Goal: Task Accomplishment & Management: Use online tool/utility

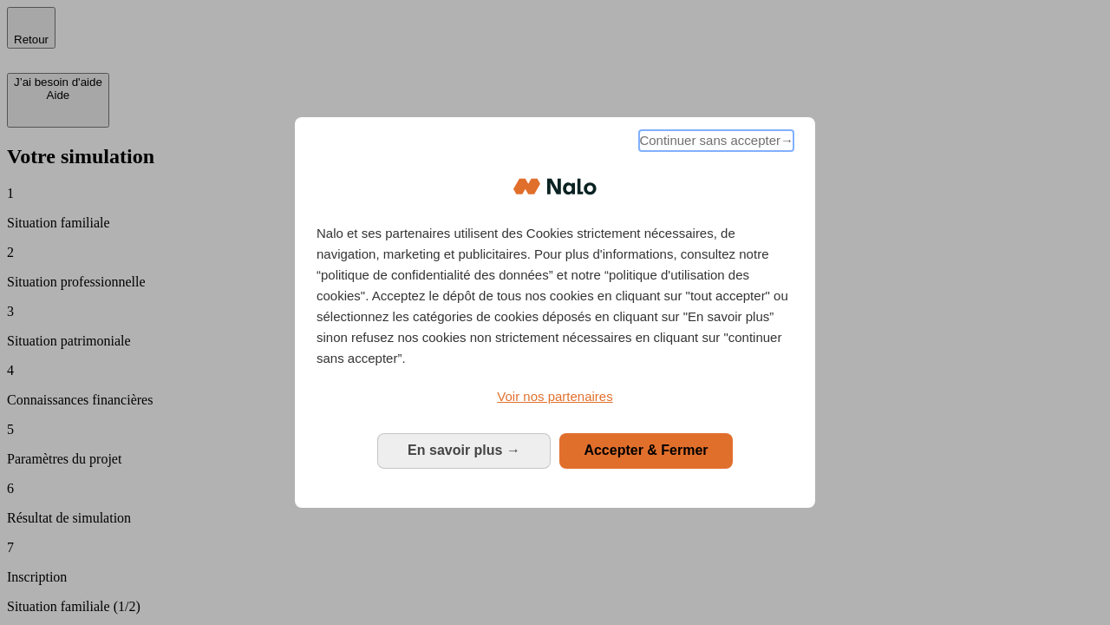
click at [715, 143] on span "Continuer sans accepter →" at bounding box center [716, 140] width 154 height 21
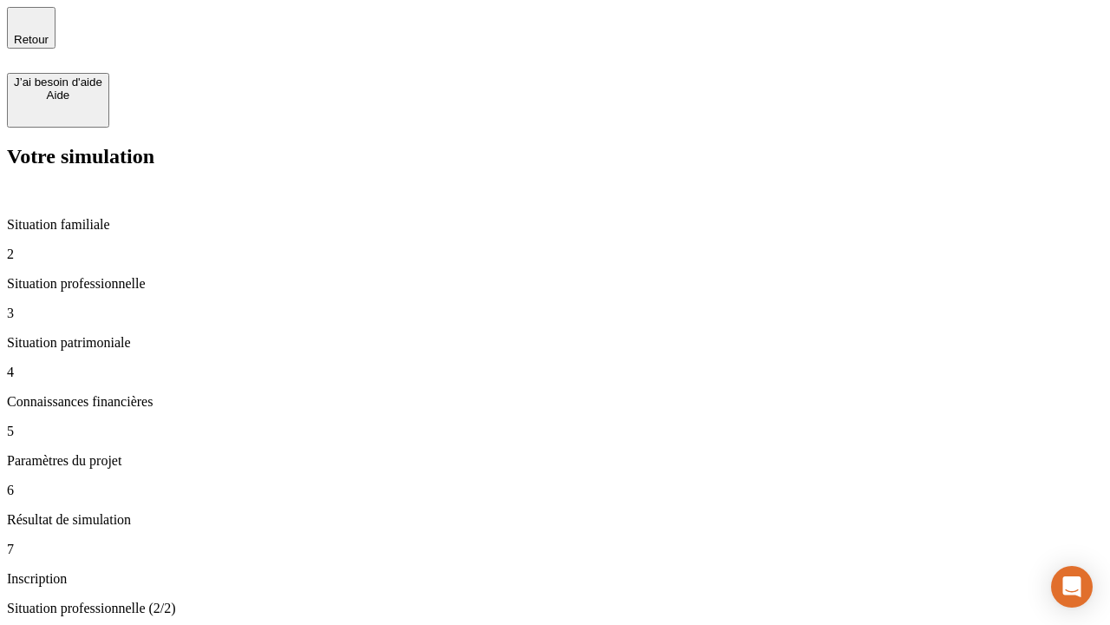
type input "30 000"
type input "40 000"
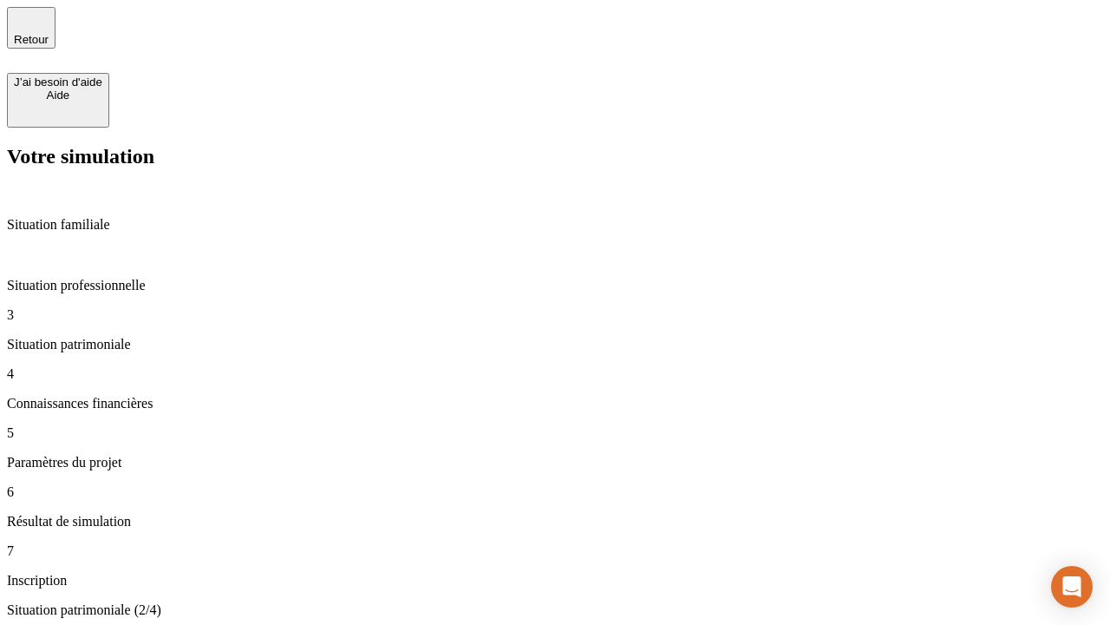
type input "1 100"
type input "20"
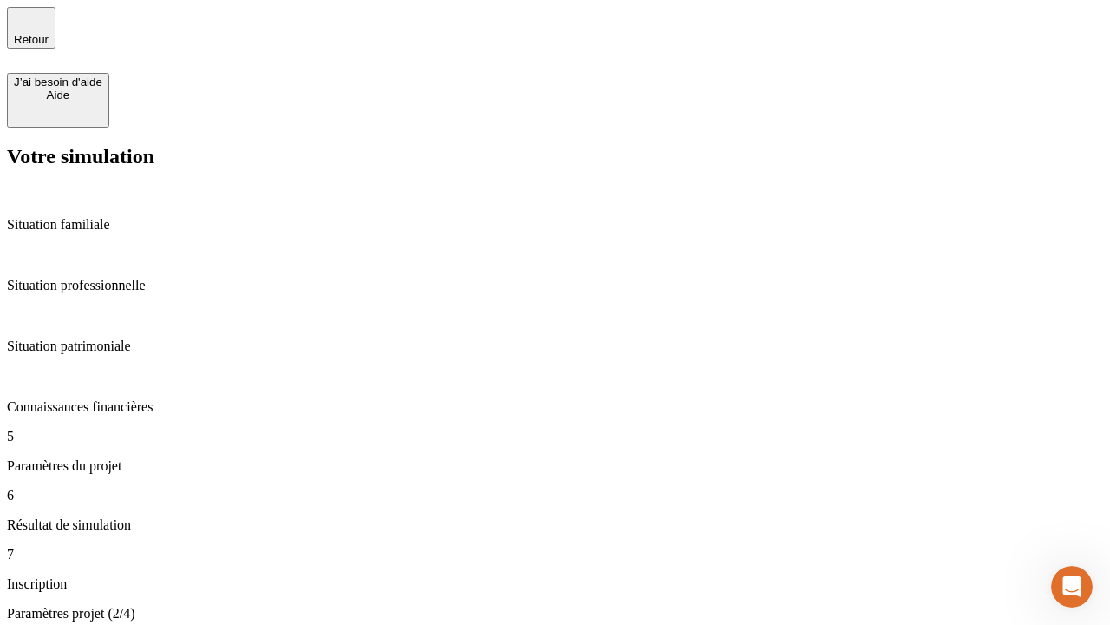
type input "40"
type input "62"
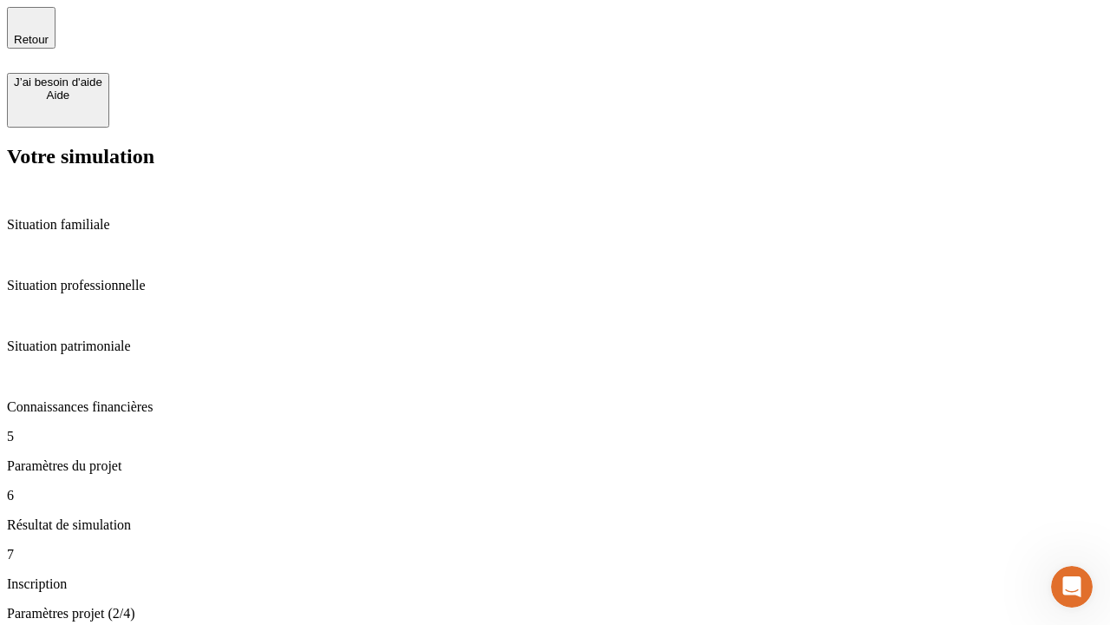
type input "50 000"
type input "640"
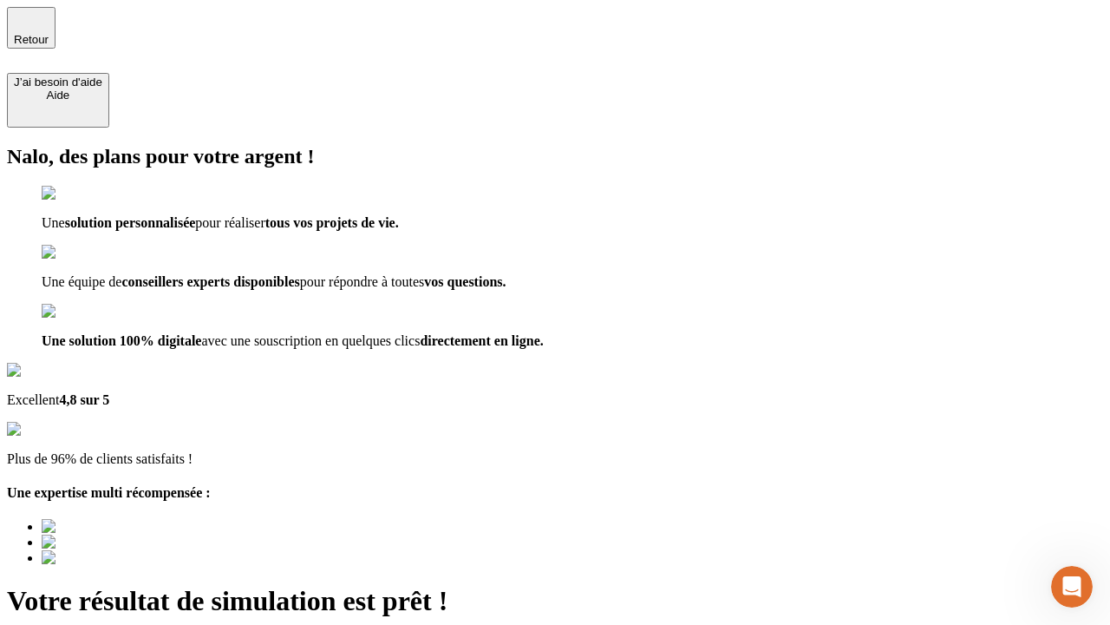
type input "[EMAIL_ADDRESS][DOMAIN_NAME]"
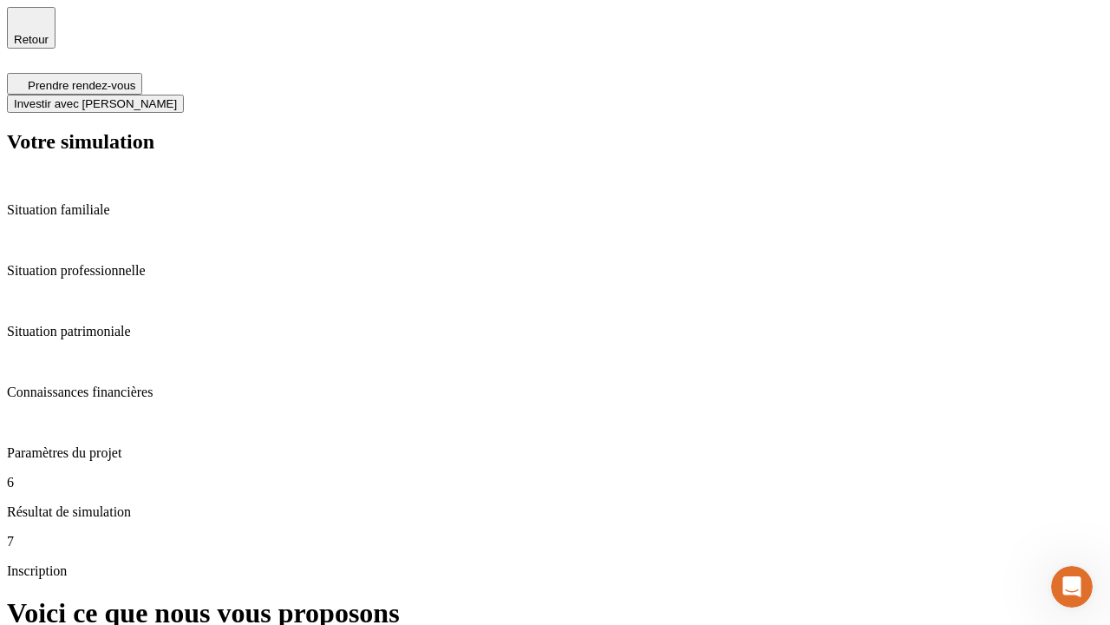
click at [177, 97] on span "Investir avec [PERSON_NAME]" at bounding box center [95, 103] width 163 height 13
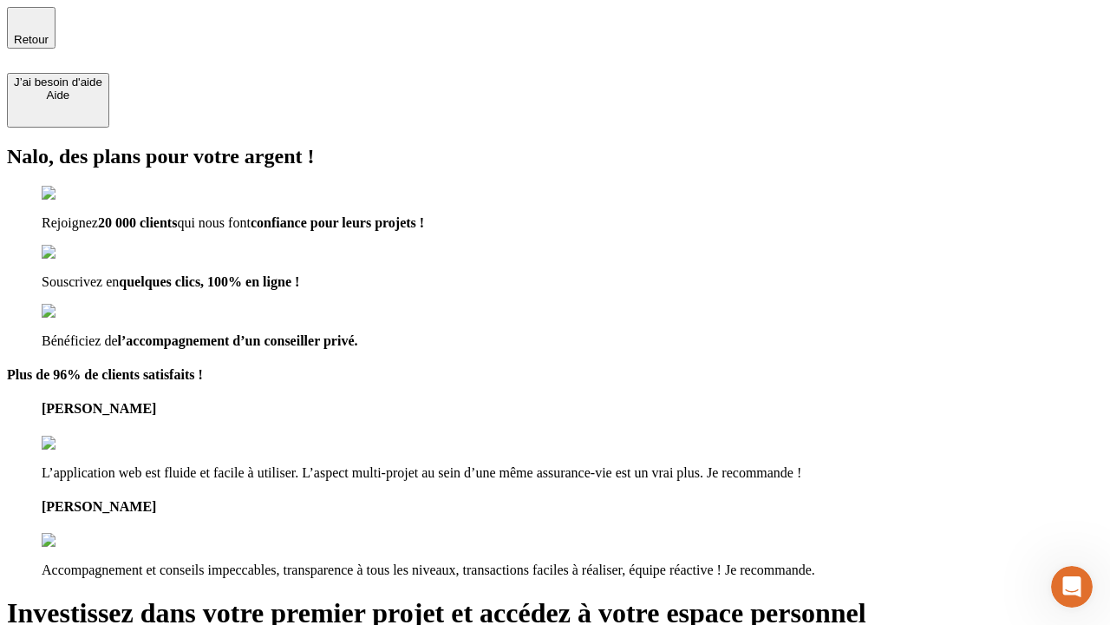
type input "[EMAIL_ADDRESS][DOMAIN_NAME]"
